Goal: Navigation & Orientation: Find specific page/section

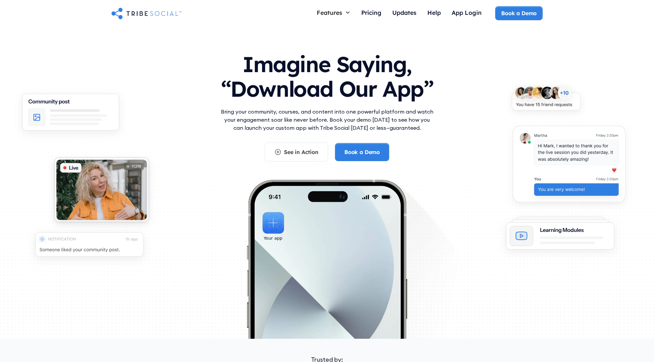
click at [341, 67] on h1 "Imagine Saying, “Download Our App”" at bounding box center [327, 75] width 216 height 60
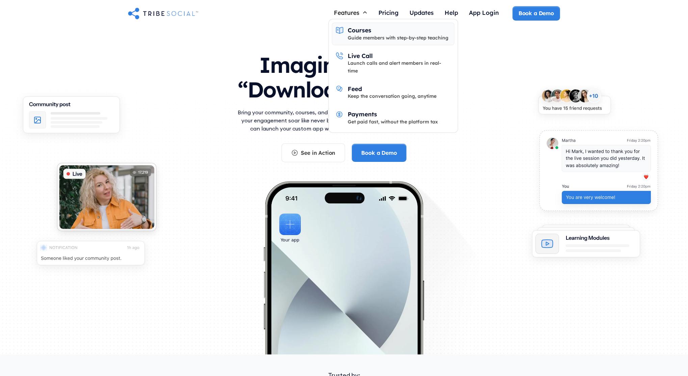
click at [386, 36] on div "Guide members with step-by-step teaching" at bounding box center [398, 37] width 101 height 7
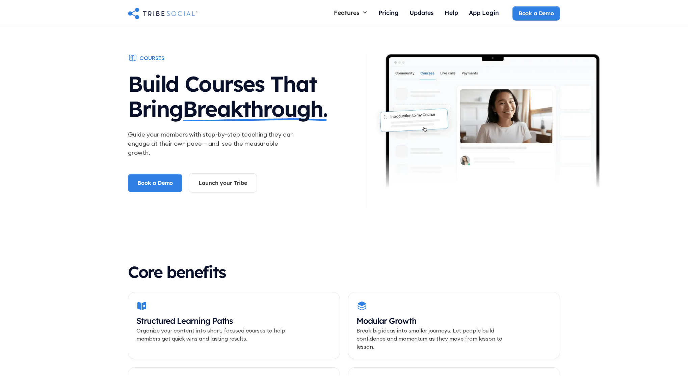
click at [186, 16] on img "home" at bounding box center [163, 12] width 70 height 13
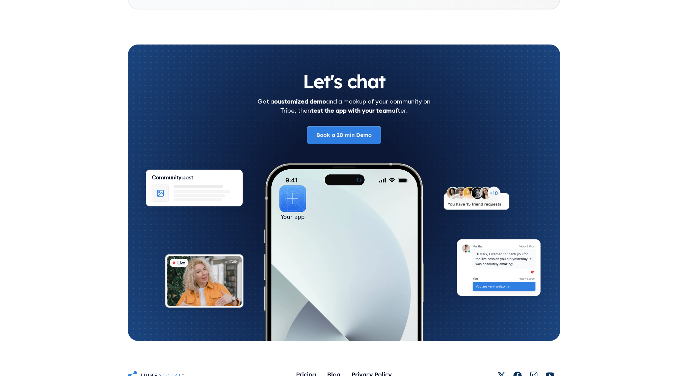
scroll to position [3669, 0]
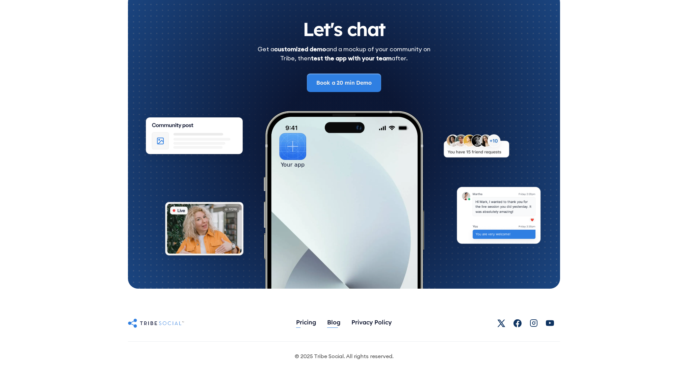
click at [323, 322] on link "Blog" at bounding box center [334, 323] width 24 height 15
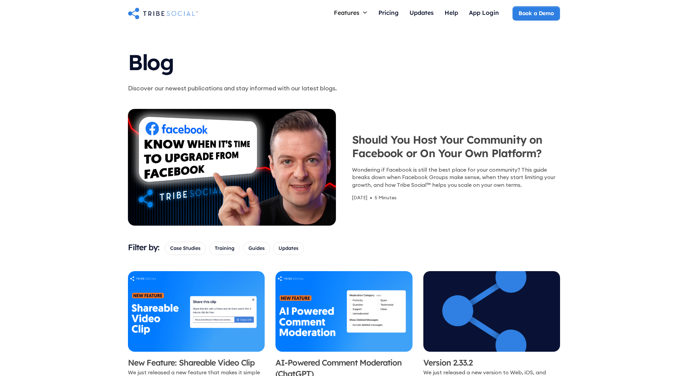
click at [158, 67] on h1 "Blog" at bounding box center [257, 60] width 259 height 35
click at [159, 10] on img "home" at bounding box center [163, 12] width 70 height 13
